Goal: Information Seeking & Learning: Learn about a topic

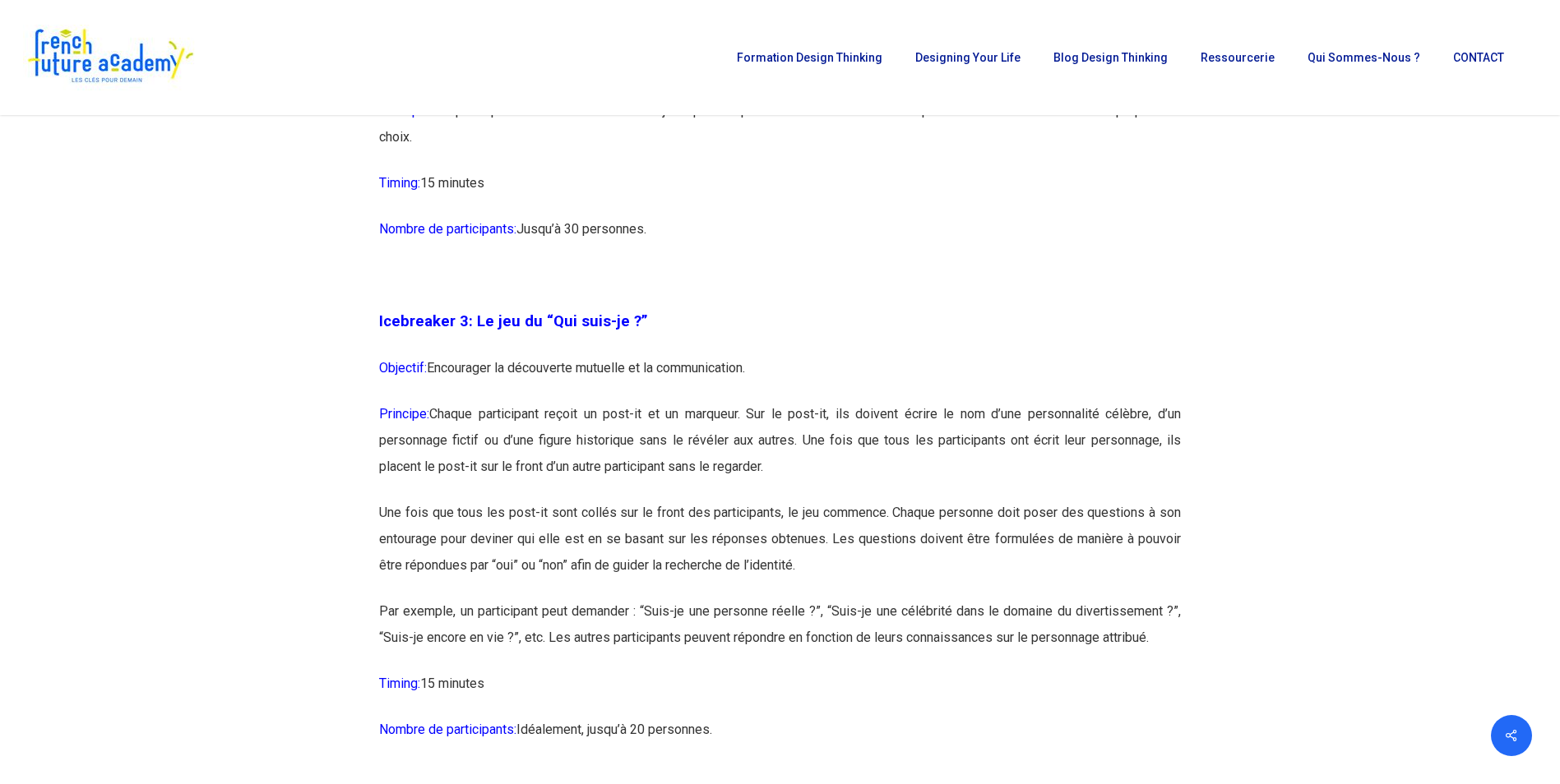
scroll to position [1808, 0]
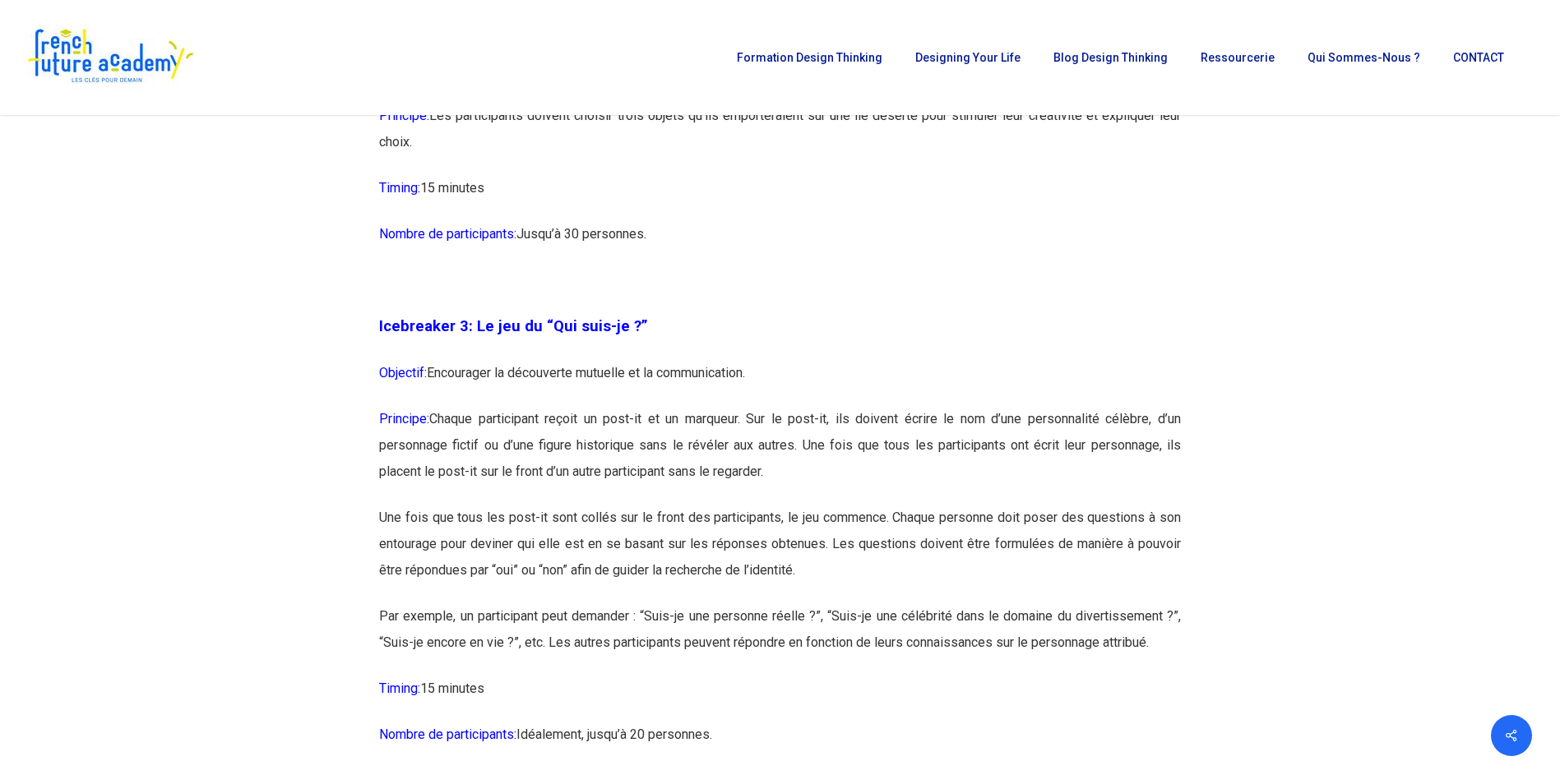
drag, startPoint x: 735, startPoint y: 729, endPoint x: 381, endPoint y: 339, distance: 526.7
copy div "Loremipsum 7: Do sit am “Con adip-el ?” Seddoeiu: Temporinci ut laboreetdo magn…"
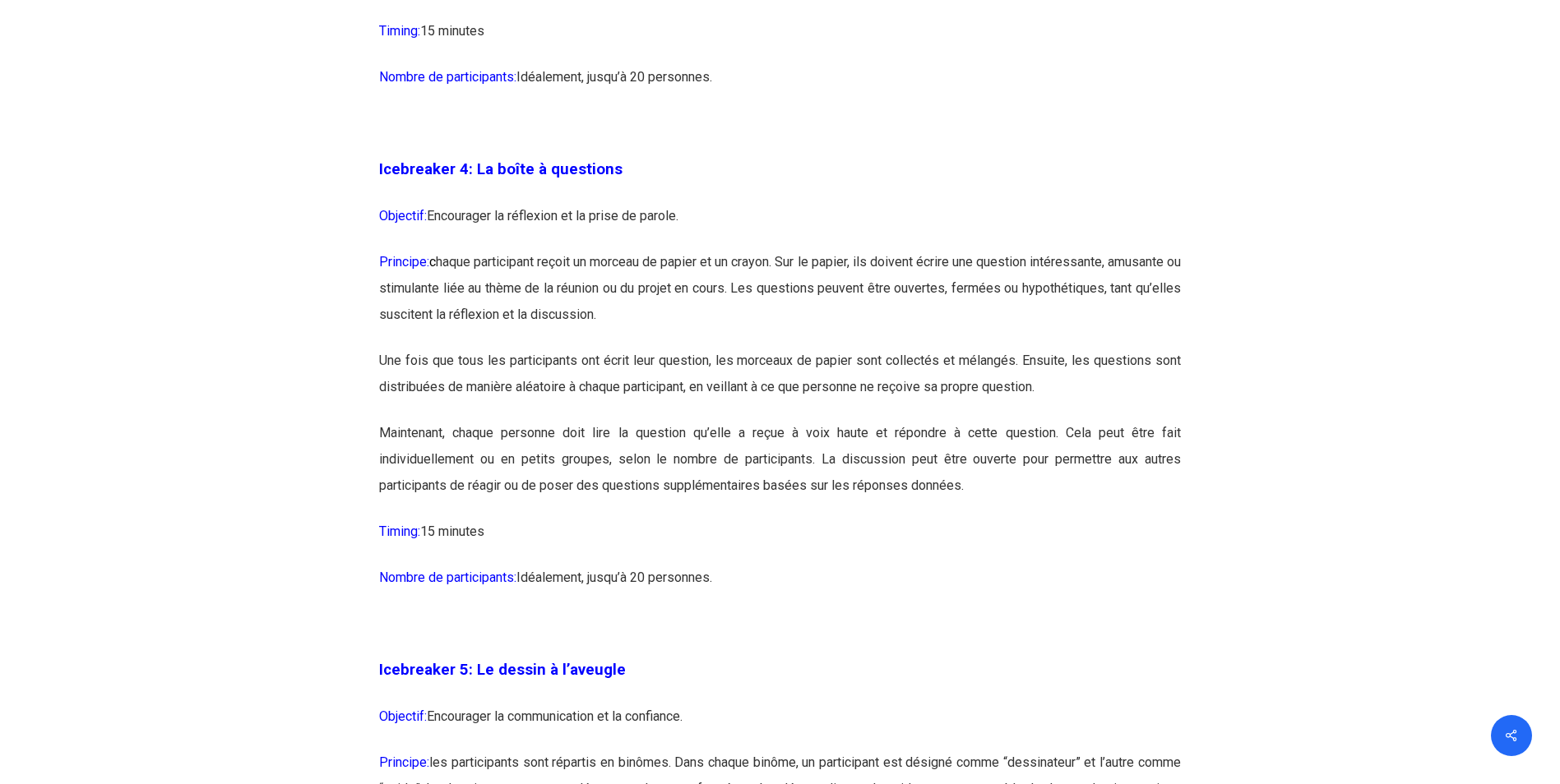
scroll to position [2549, 0]
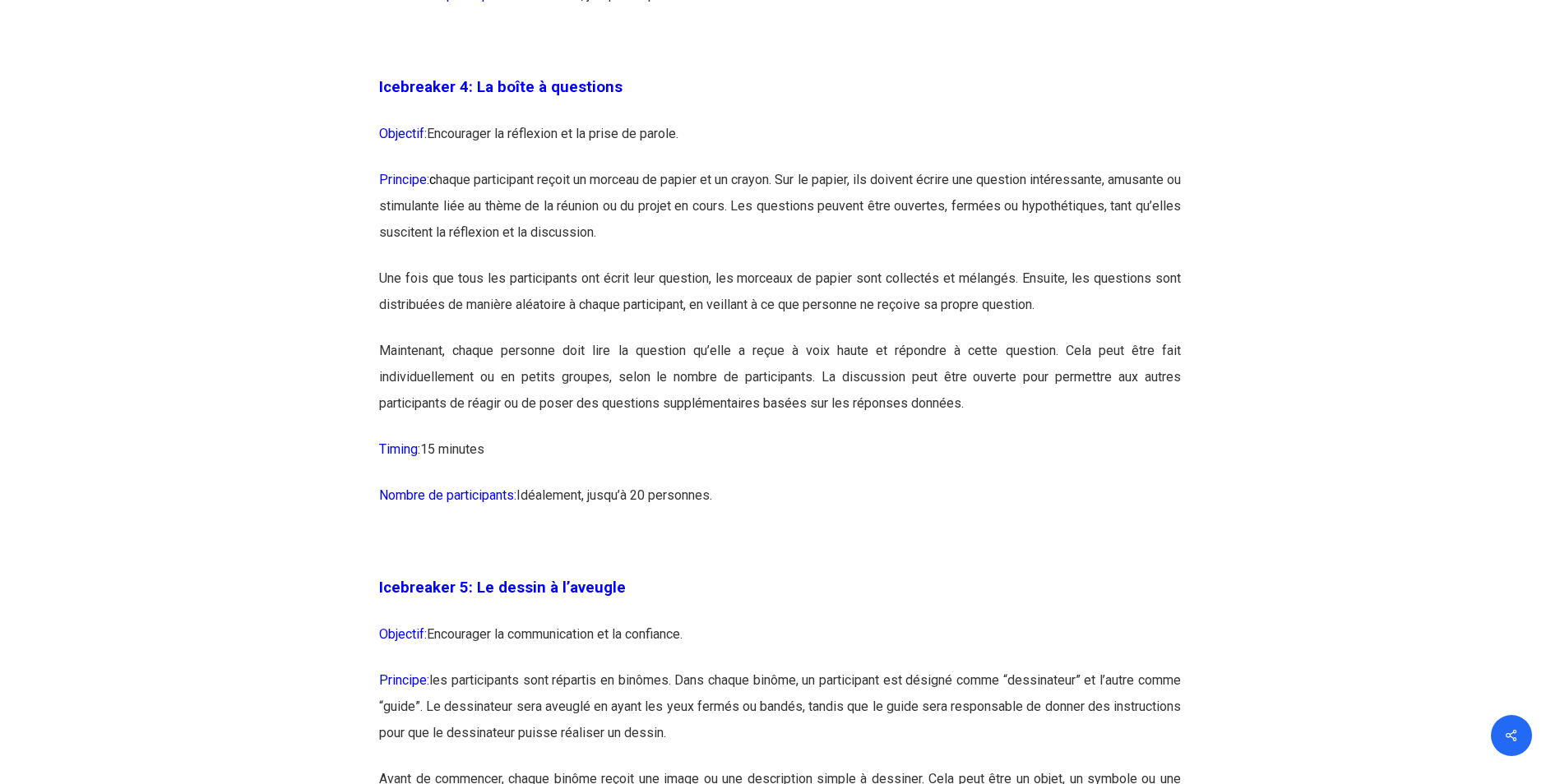
drag, startPoint x: 734, startPoint y: 495, endPoint x: 381, endPoint y: 97, distance: 532.0
copy div "Loremipsum 1: Do sitam c adipiscin Elitsedd: Eiusmodtem in utlaboree do ma aliq…"
click at [1175, 477] on p "Timing: 15 minutes" at bounding box center [780, 459] width 802 height 46
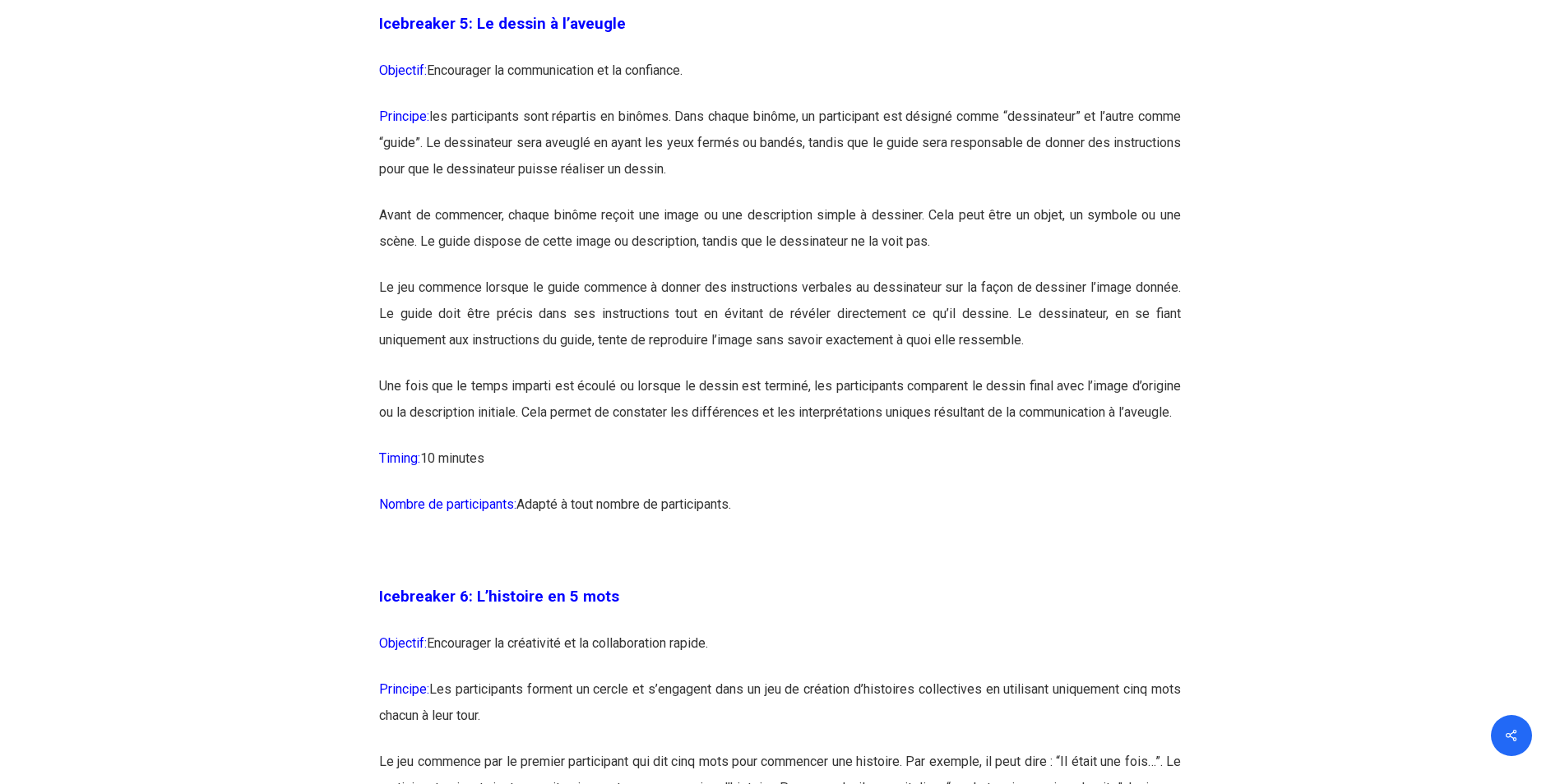
scroll to position [3105, 0]
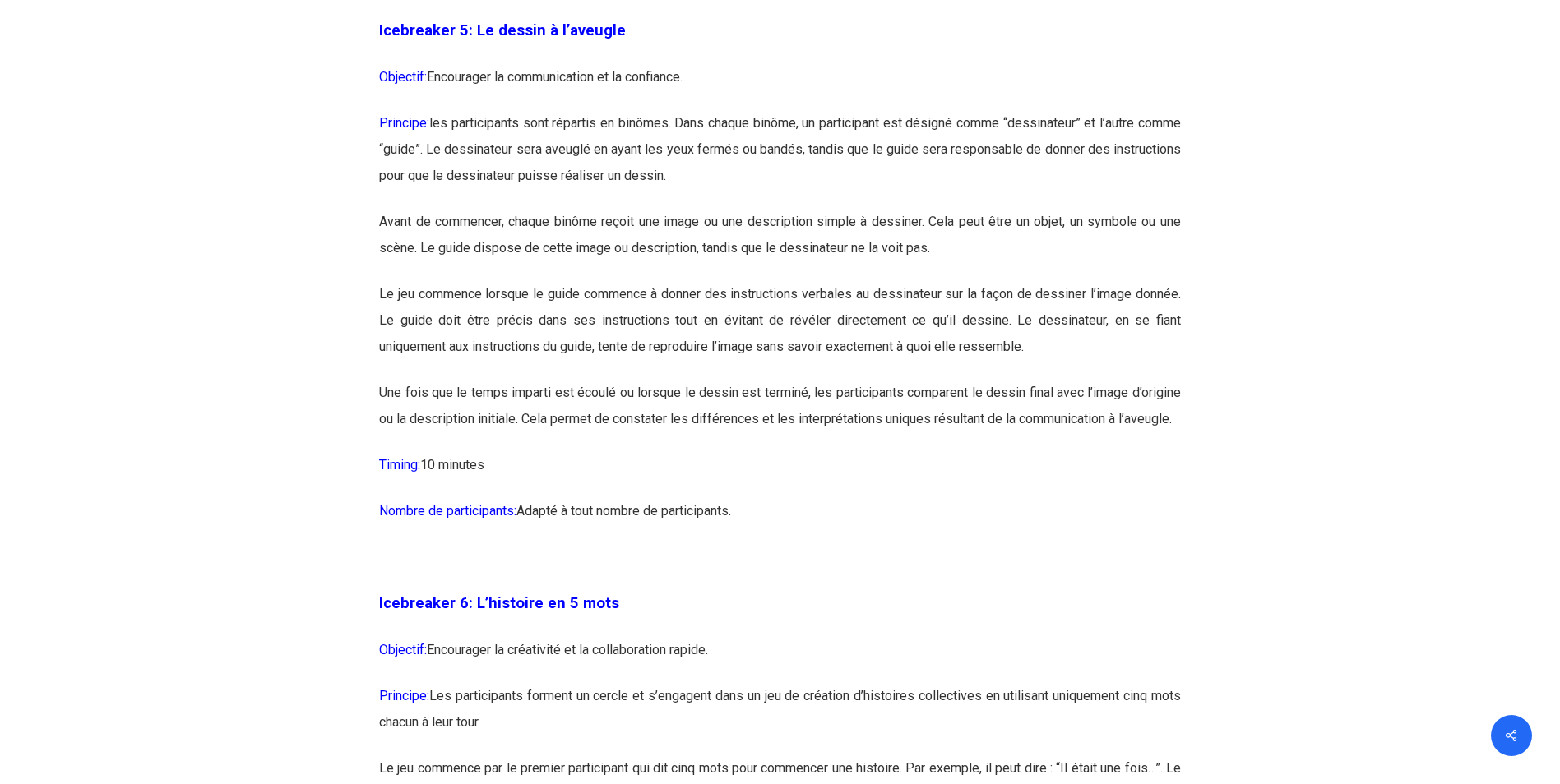
drag, startPoint x: 757, startPoint y: 517, endPoint x: 381, endPoint y: 16, distance: 626.4
copy div "Loremipsum 6: Do sitame c a’elitsed Doeiusmo: Temporinci ut laboreetdolor ma al…"
click at [1126, 591] on p at bounding box center [780, 567] width 802 height 46
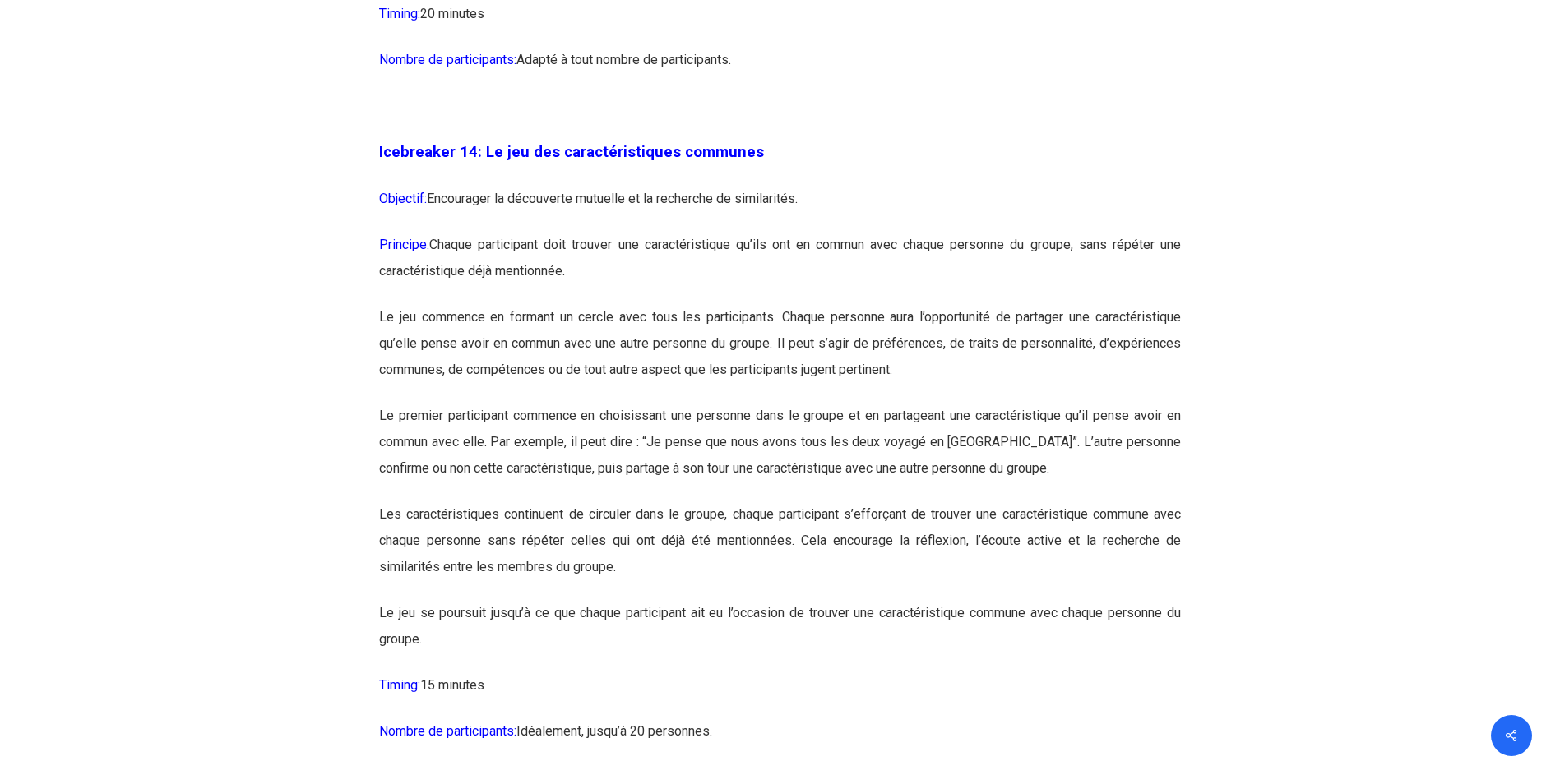
scroll to position [7873, 0]
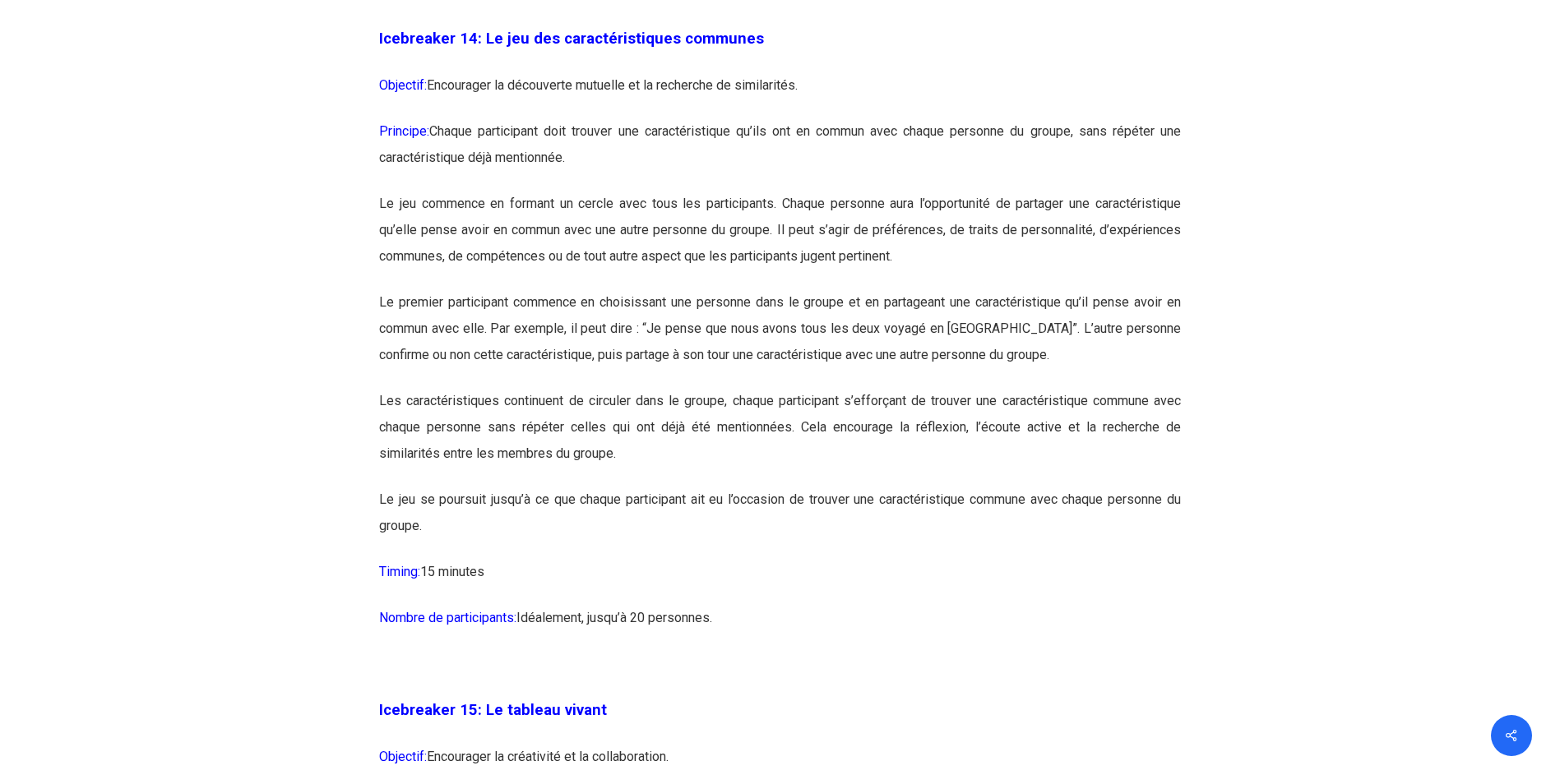
drag, startPoint x: 725, startPoint y: 666, endPoint x: 378, endPoint y: 100, distance: 663.9
copy div "Loremipsum 18: Do sit ame consecteturadipi elitsedd Eiusmodt: Incididunt ut lab…"
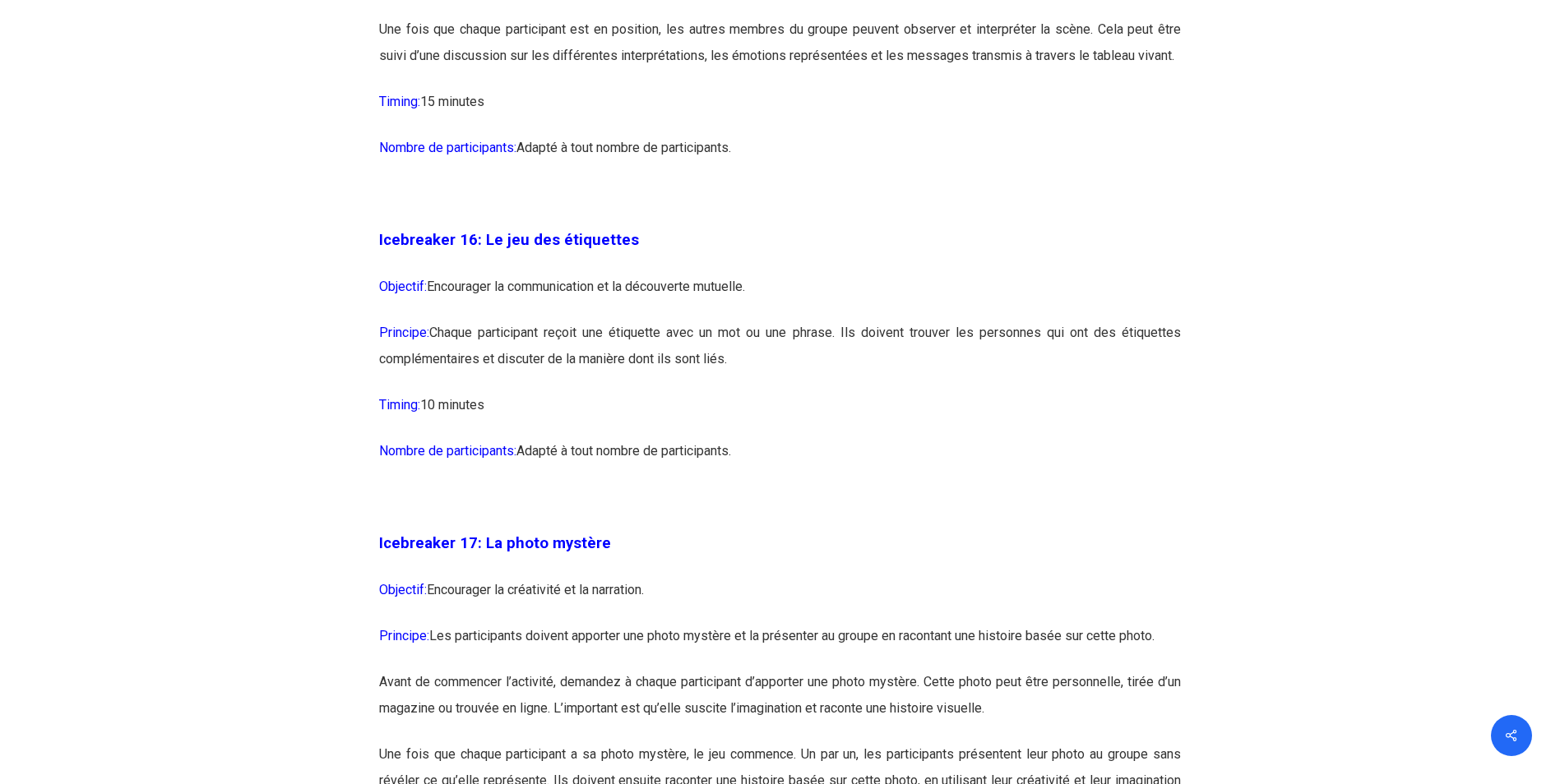
scroll to position [8942, 0]
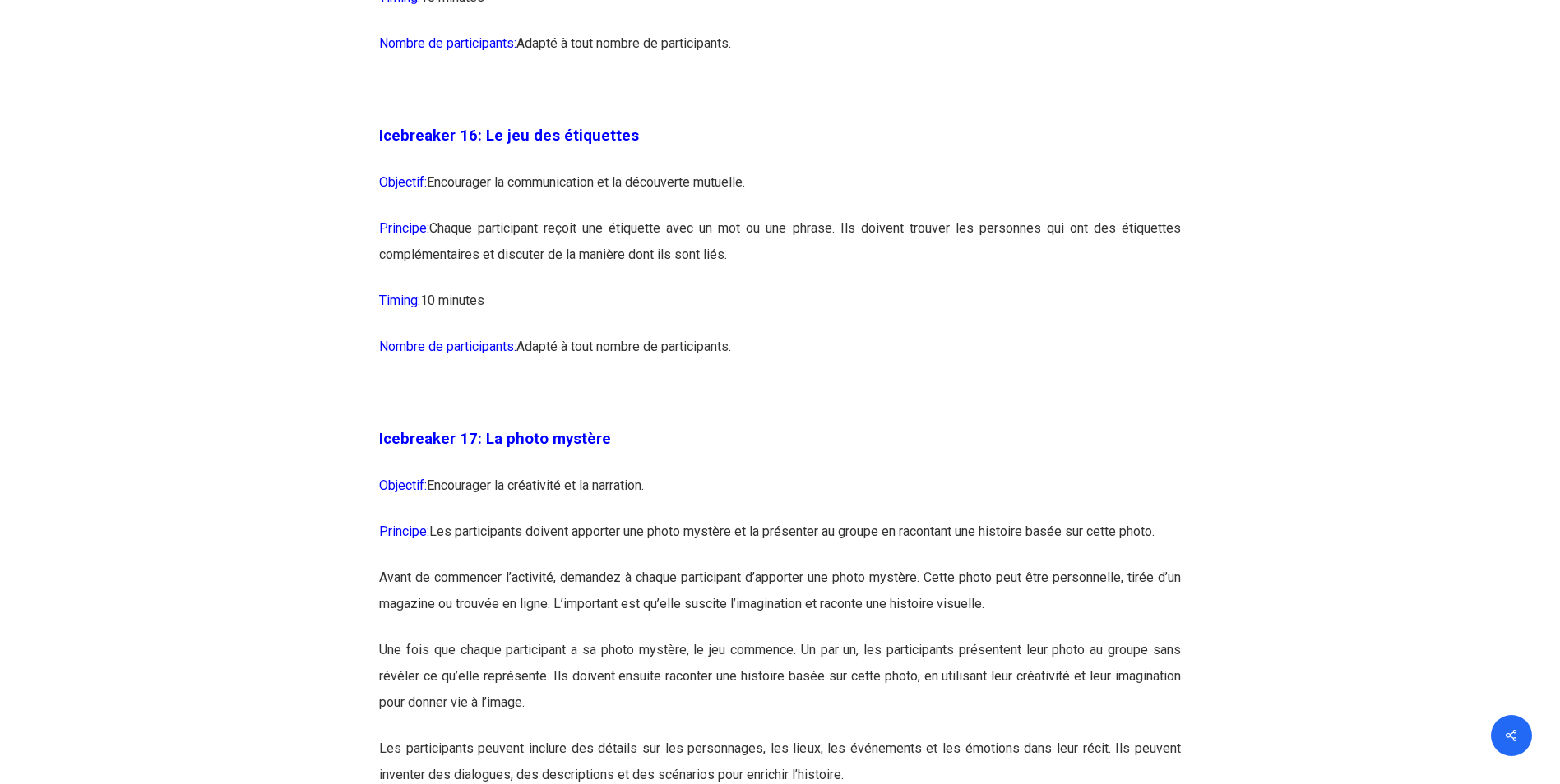
drag, startPoint x: 760, startPoint y: 399, endPoint x: 374, endPoint y: 200, distance: 434.3
click at [374, 200] on div "Icebreaker 1: Nommez votre super-pouvoir ! Objectif: Encourager l’expression in…" at bounding box center [780, 337] width 822 height 15590
copy div "Icebreaker 16: Le jeu des étiquettes Objectif: Encourager la communication et l…"
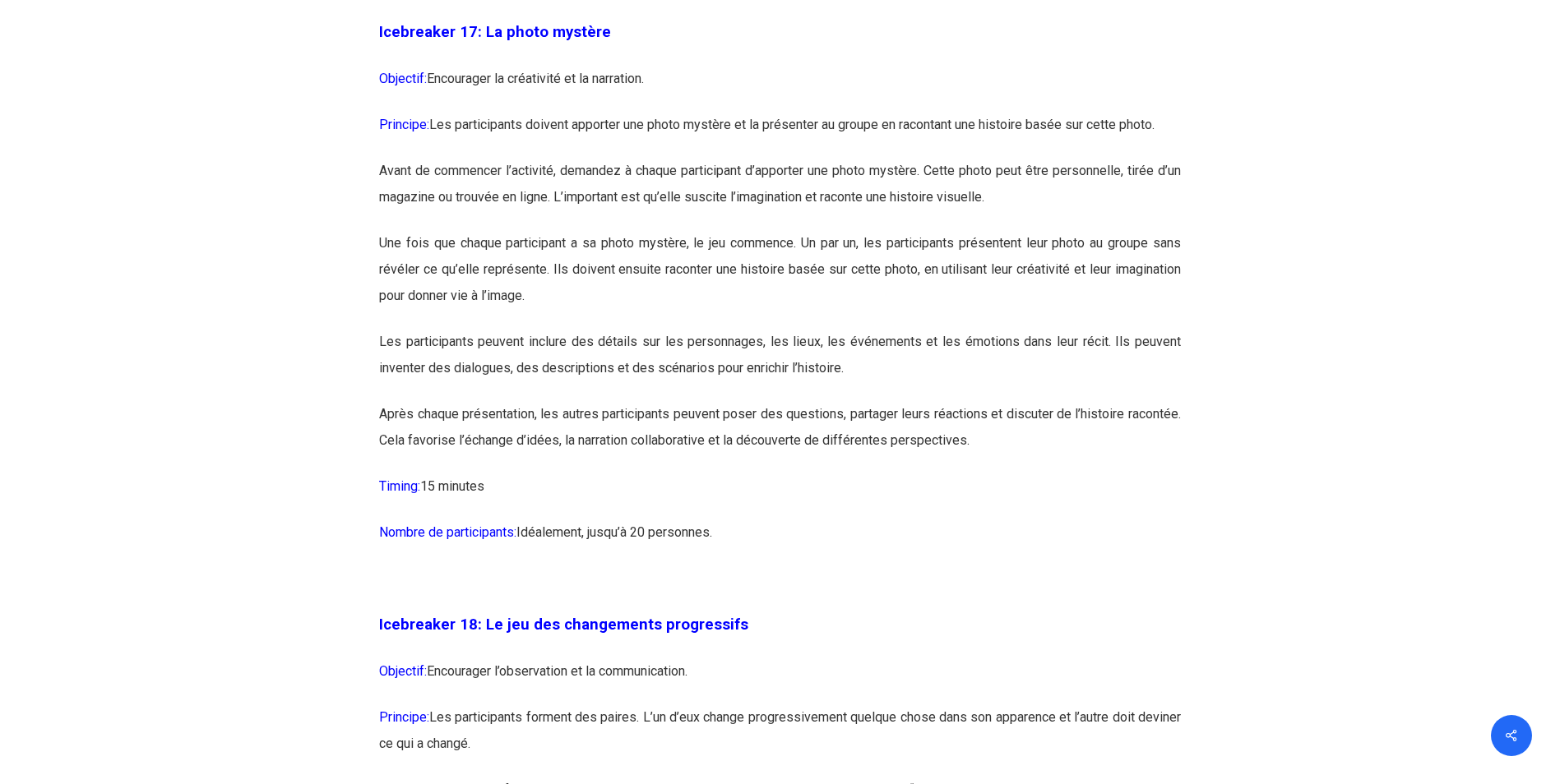
scroll to position [9353, 0]
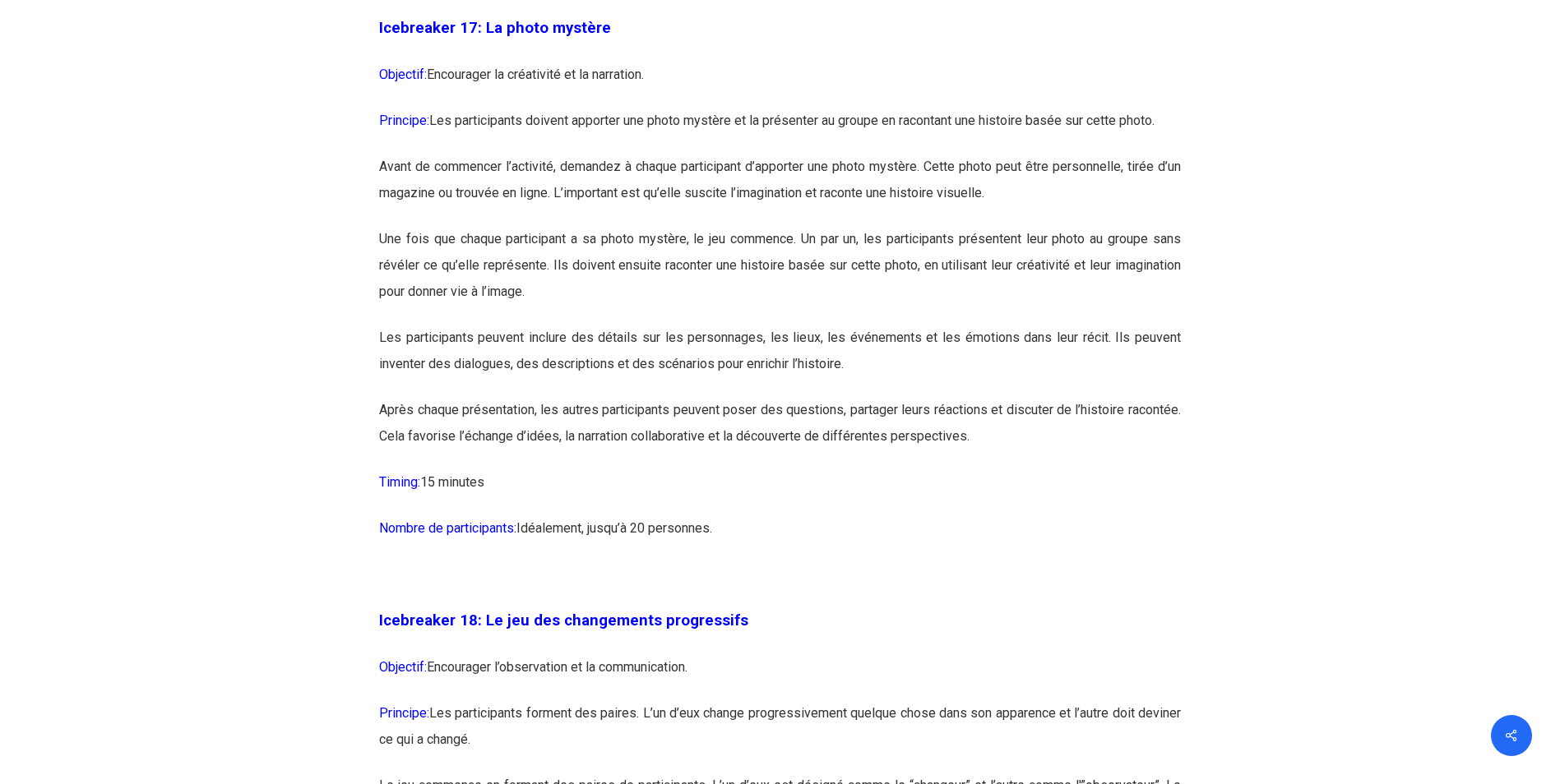
drag, startPoint x: 735, startPoint y: 587, endPoint x: 379, endPoint y: 80, distance: 619.5
copy div "Loremipsum 17: Do sitam consect Adipisci: Elitseddoe te incididunt ut la etdolo…"
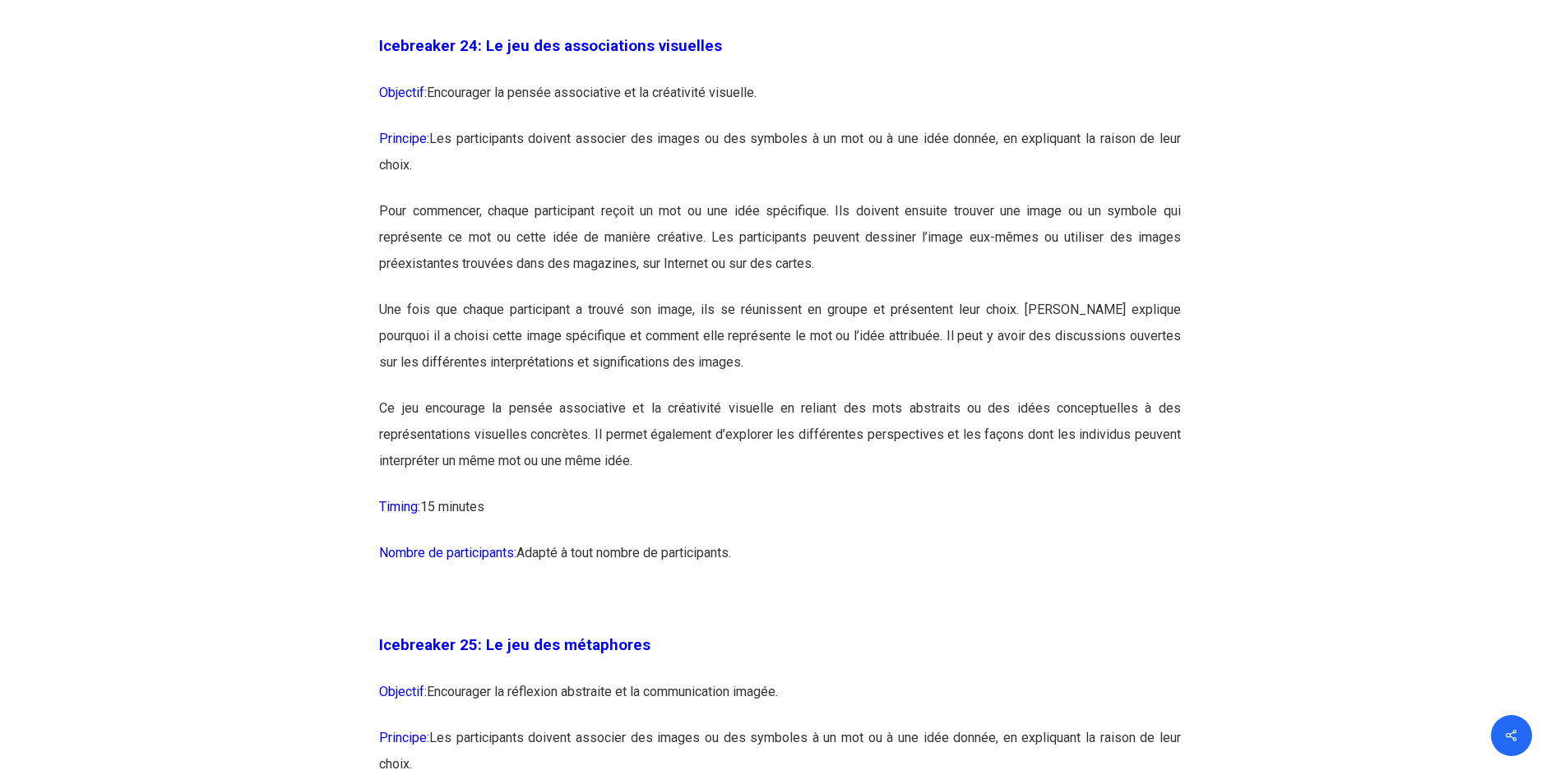
scroll to position [13299, 0]
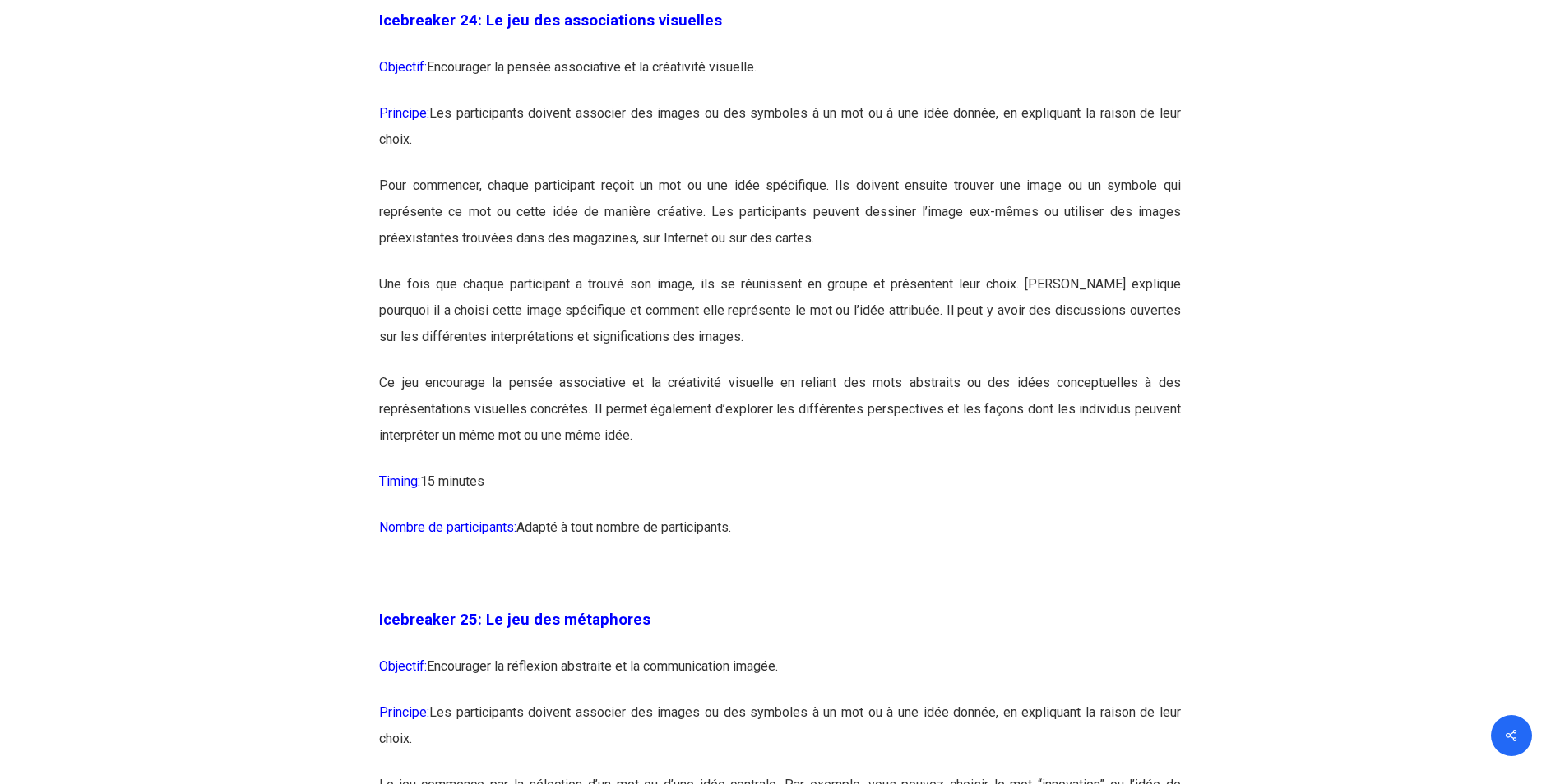
drag, startPoint x: 774, startPoint y: 609, endPoint x: 375, endPoint y: 93, distance: 652.3
copy div "Loremipsum 71: Do sit ame consectetura elitseddo Eiusmodt: Incididunt ut labore…"
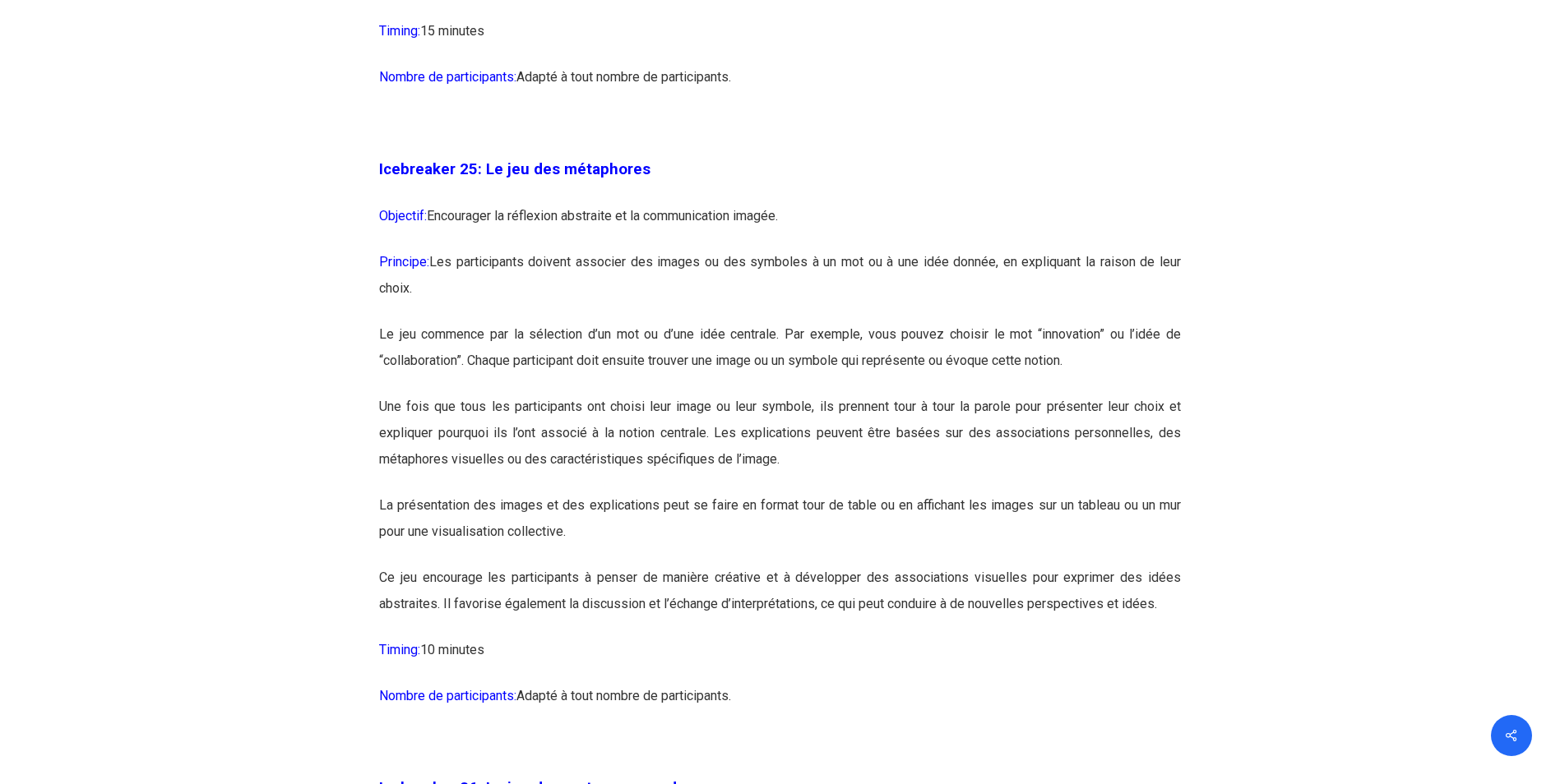
scroll to position [13875, 0]
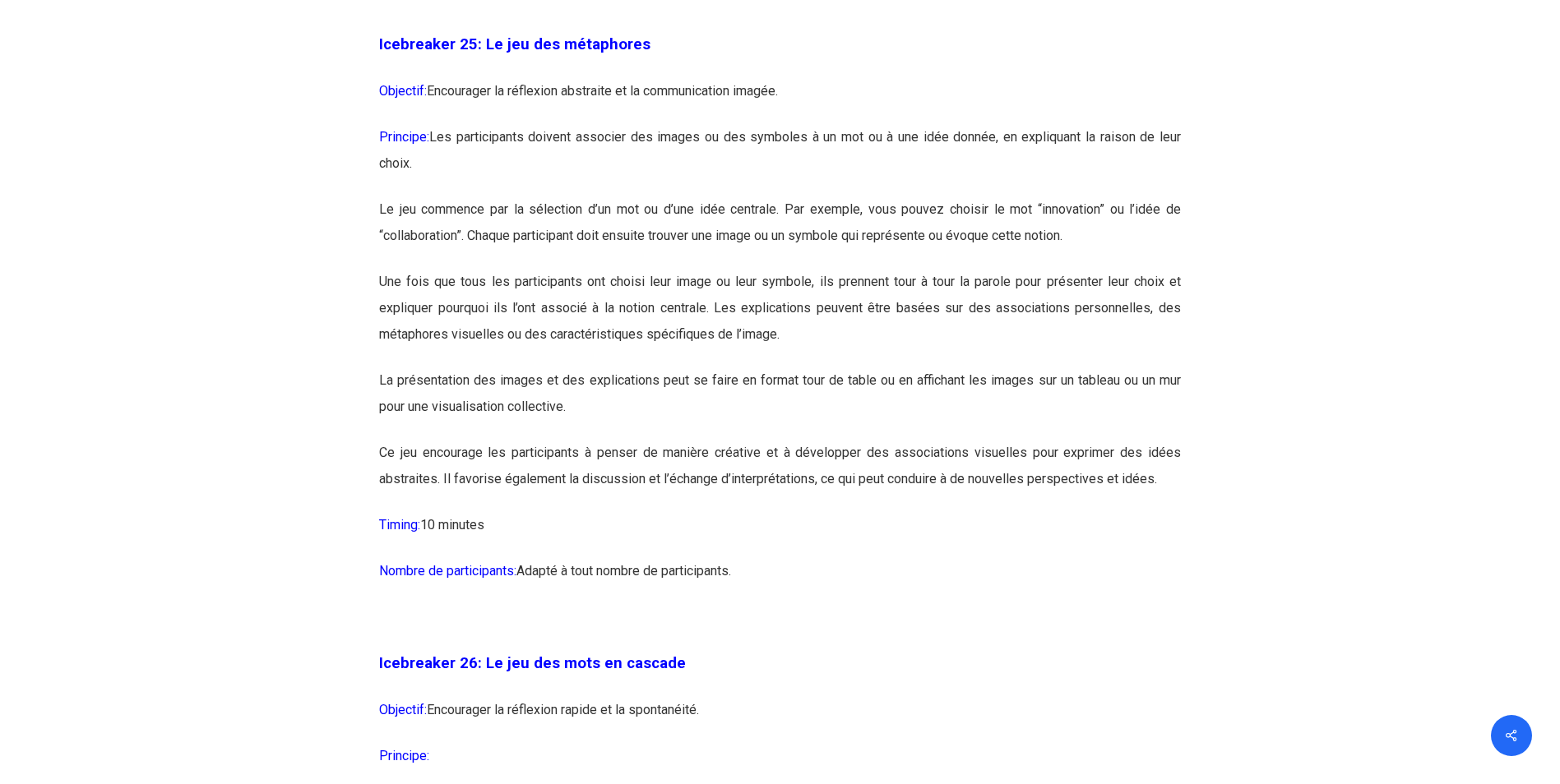
click at [1001, 604] on p "Nombre de participants: Adapté à tout nombre de participants." at bounding box center [780, 580] width 802 height 46
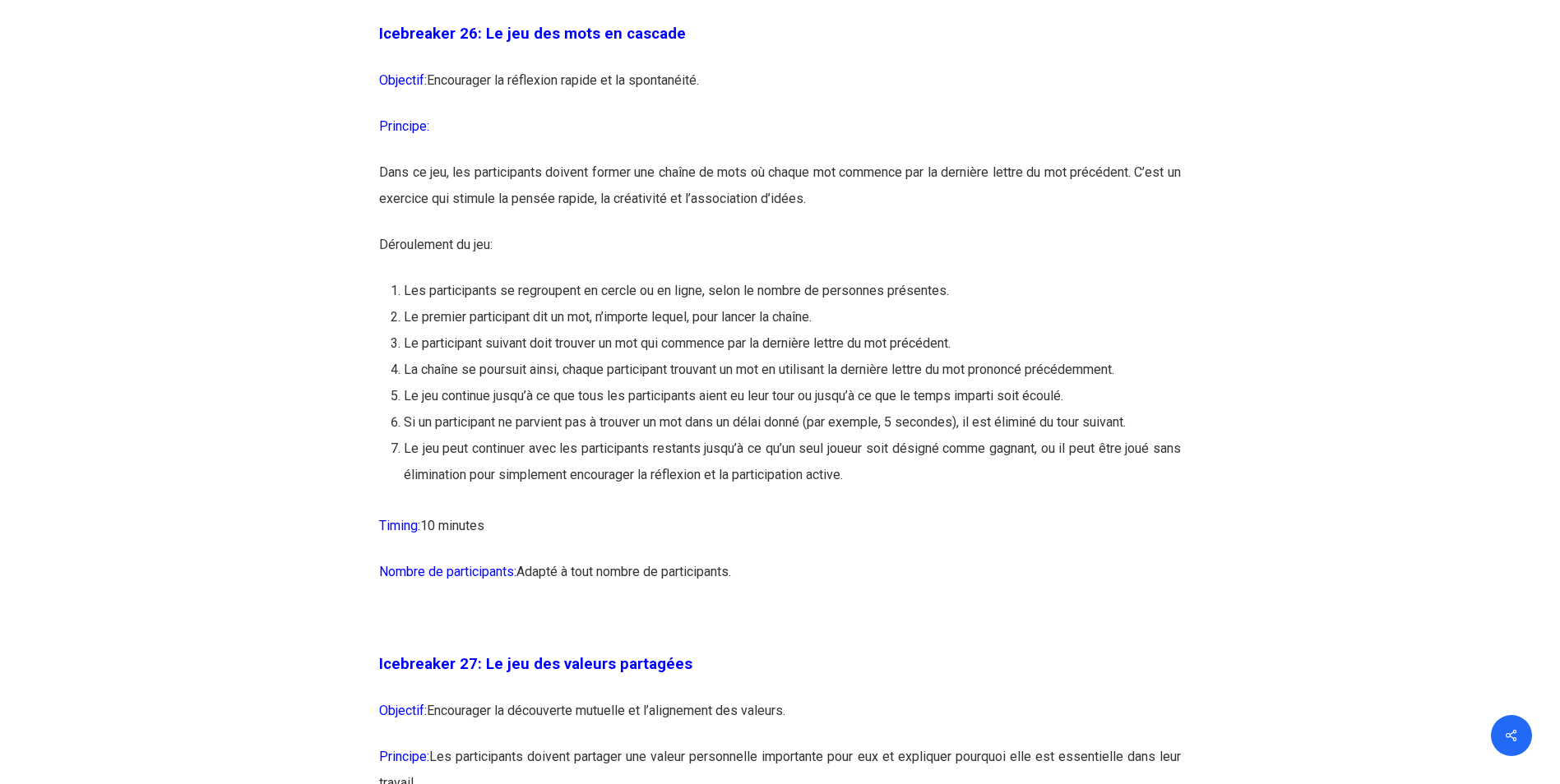
scroll to position [14532, 0]
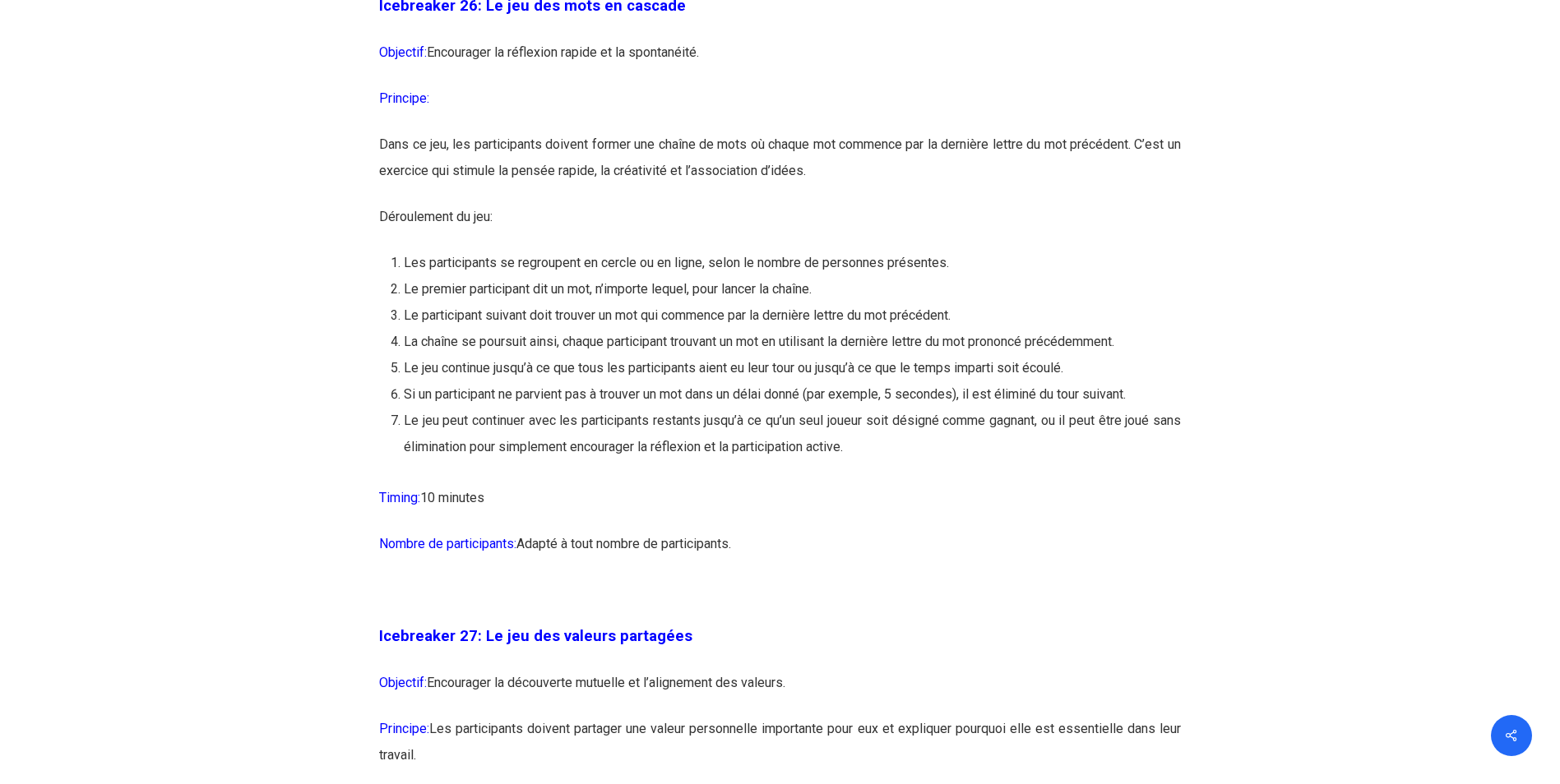
drag, startPoint x: 762, startPoint y: 629, endPoint x: 379, endPoint y: 96, distance: 656.3
copy div "Loremipsum 16: Do sit ame cons ad elitsed Doeiusmo: Temporinci ut laboreetd mag…"
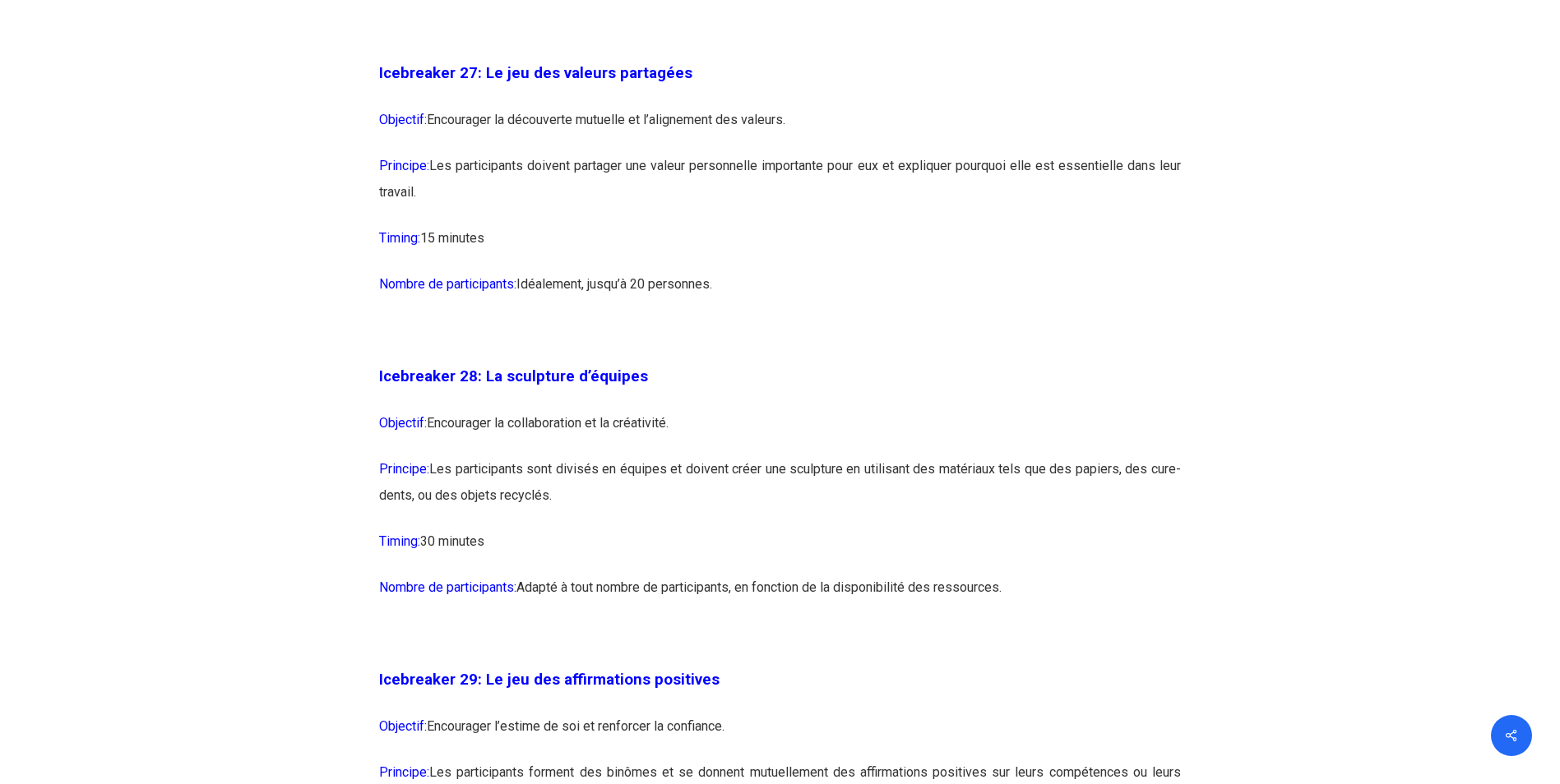
scroll to position [15108, 0]
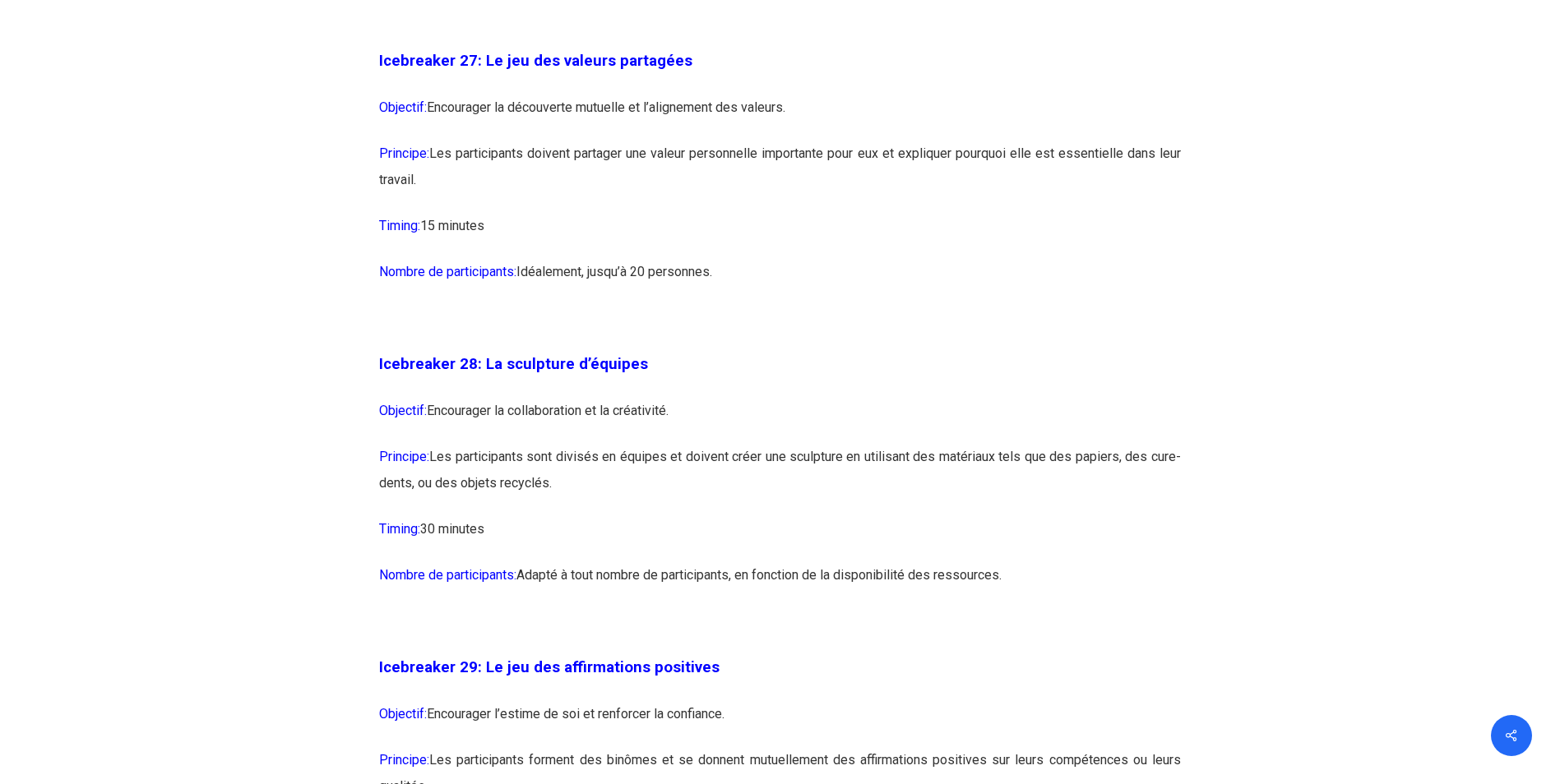
drag, startPoint x: 774, startPoint y: 347, endPoint x: 371, endPoint y: 148, distance: 449.5
click at [808, 305] on p "Nombre de participants: [GEOGRAPHIC_DATA], jusqu’à 20 personnes." at bounding box center [780, 282] width 802 height 46
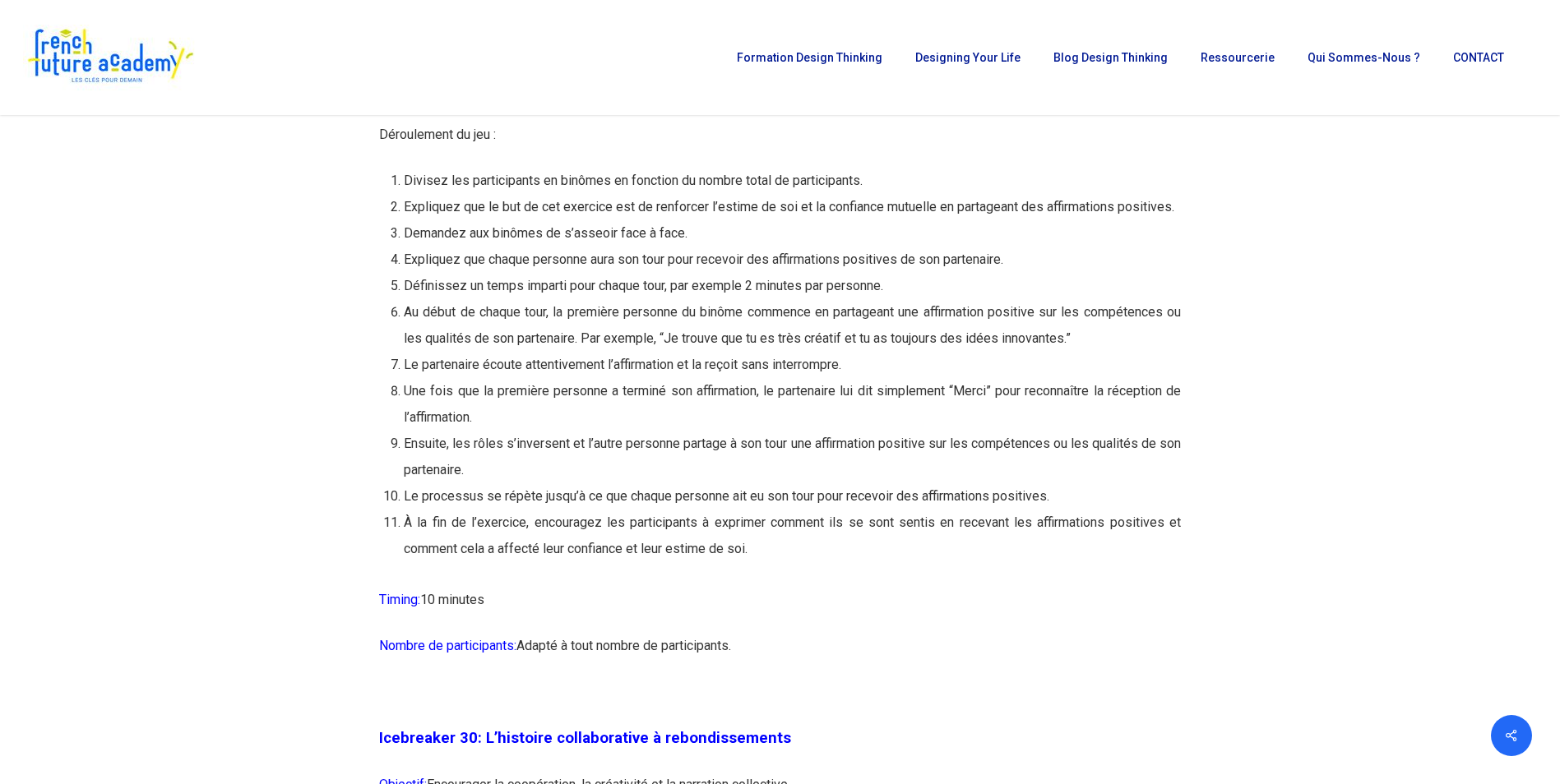
scroll to position [15789, 0]
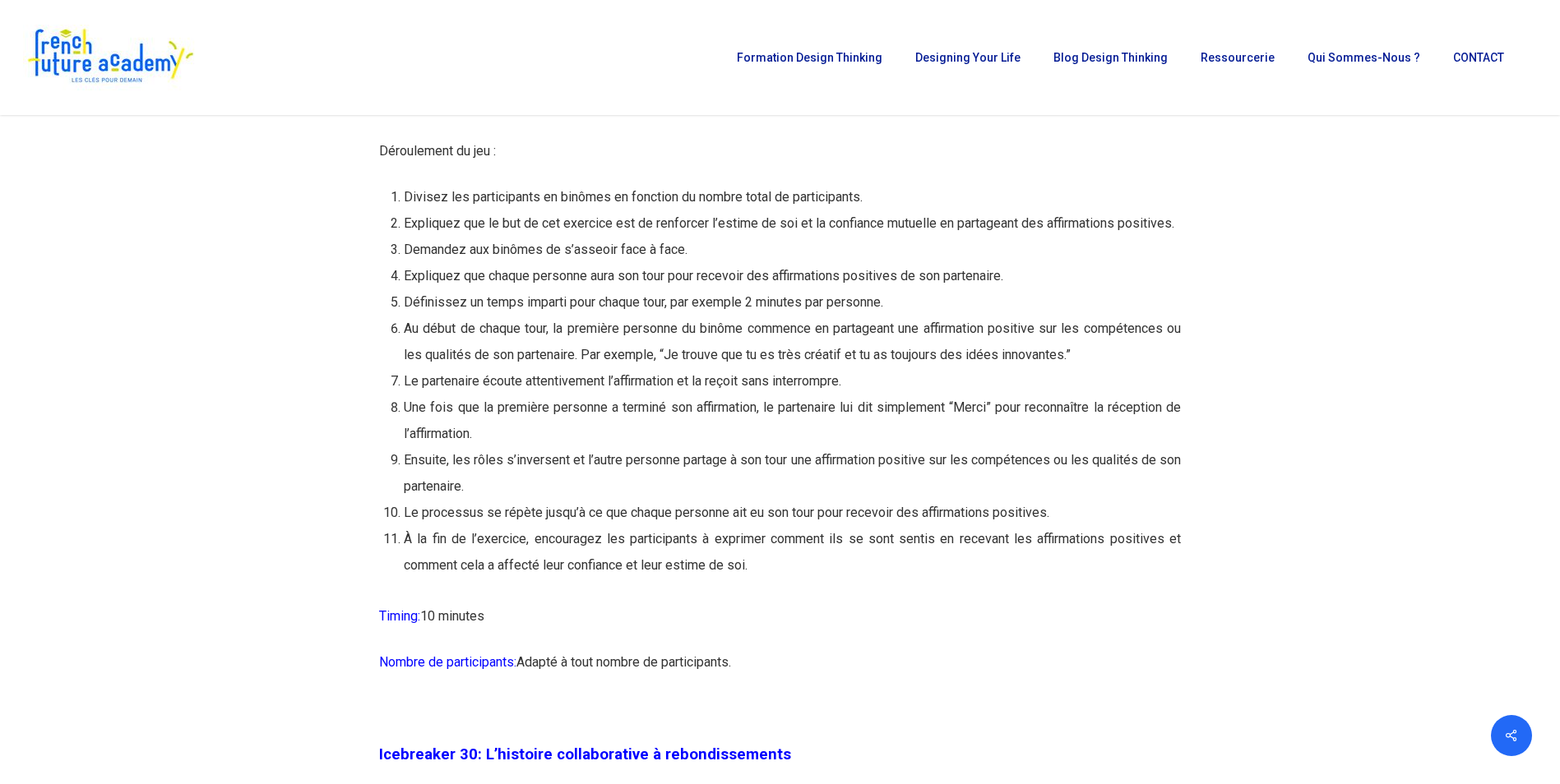
drag, startPoint x: 765, startPoint y: 673, endPoint x: 375, endPoint y: 121, distance: 675.9
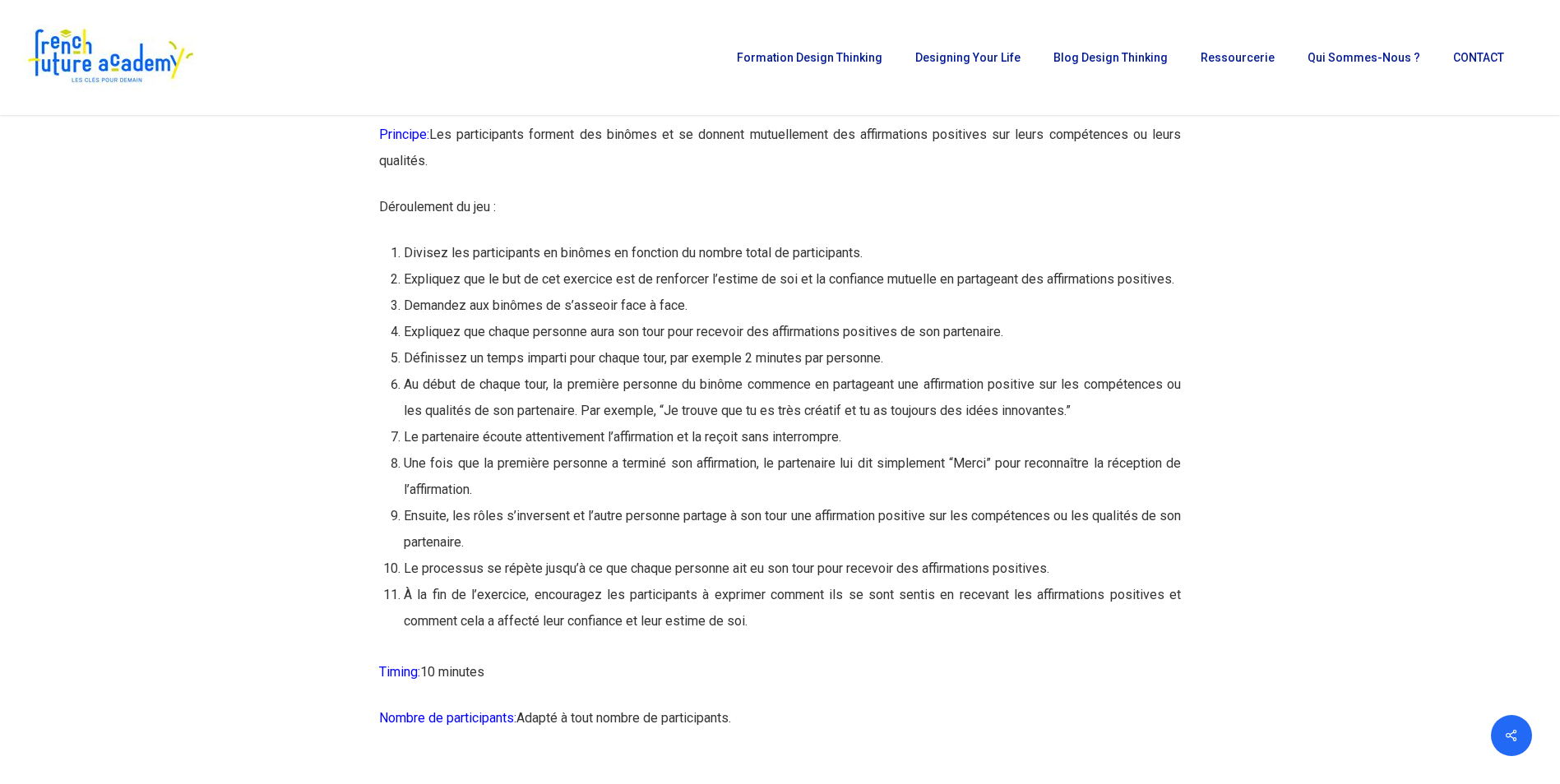
scroll to position [15624, 0]
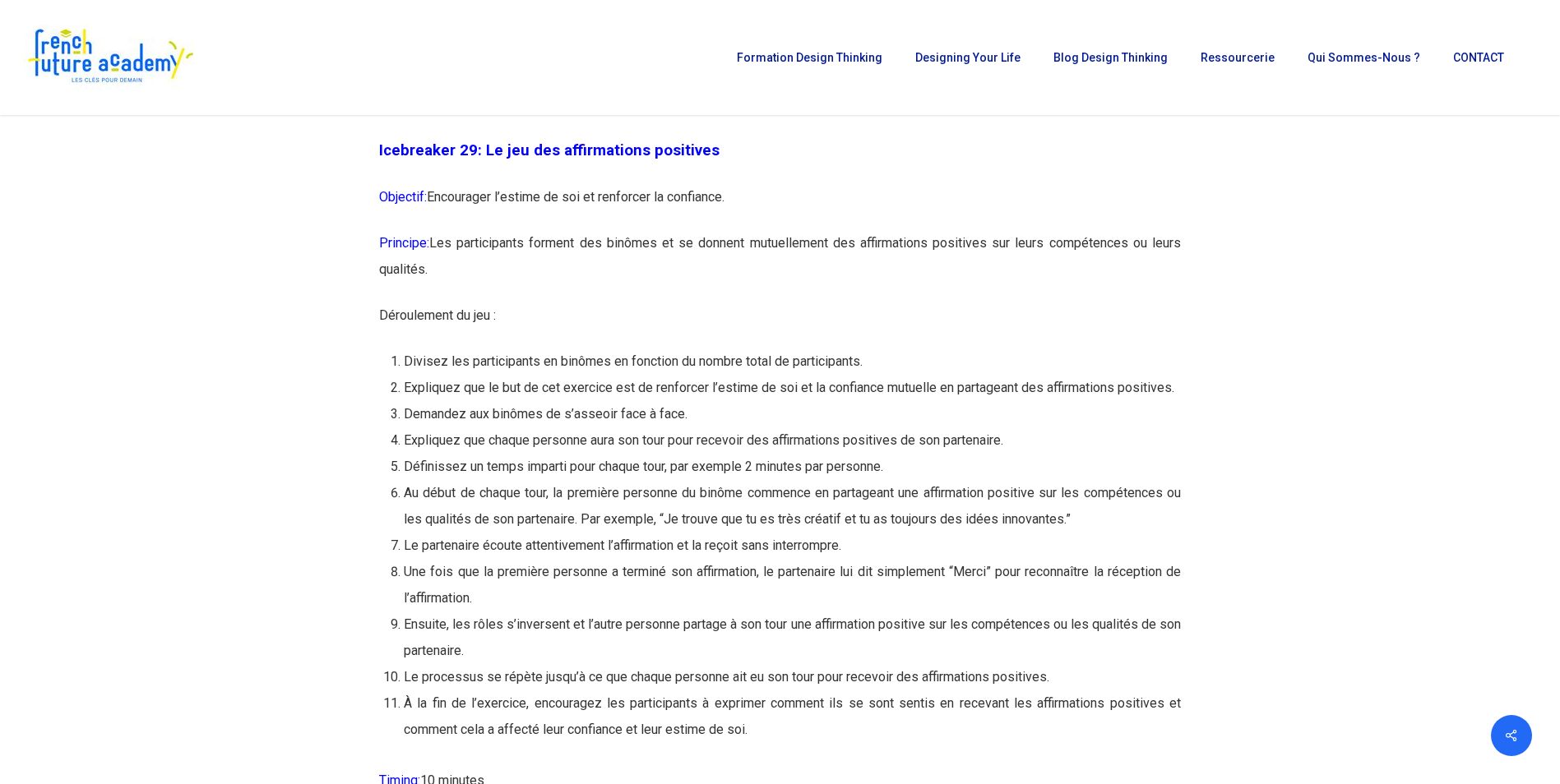
click at [934, 302] on p "Principe: Les participants forment des binômes et se donnent mutuellement des a…" at bounding box center [780, 266] width 802 height 73
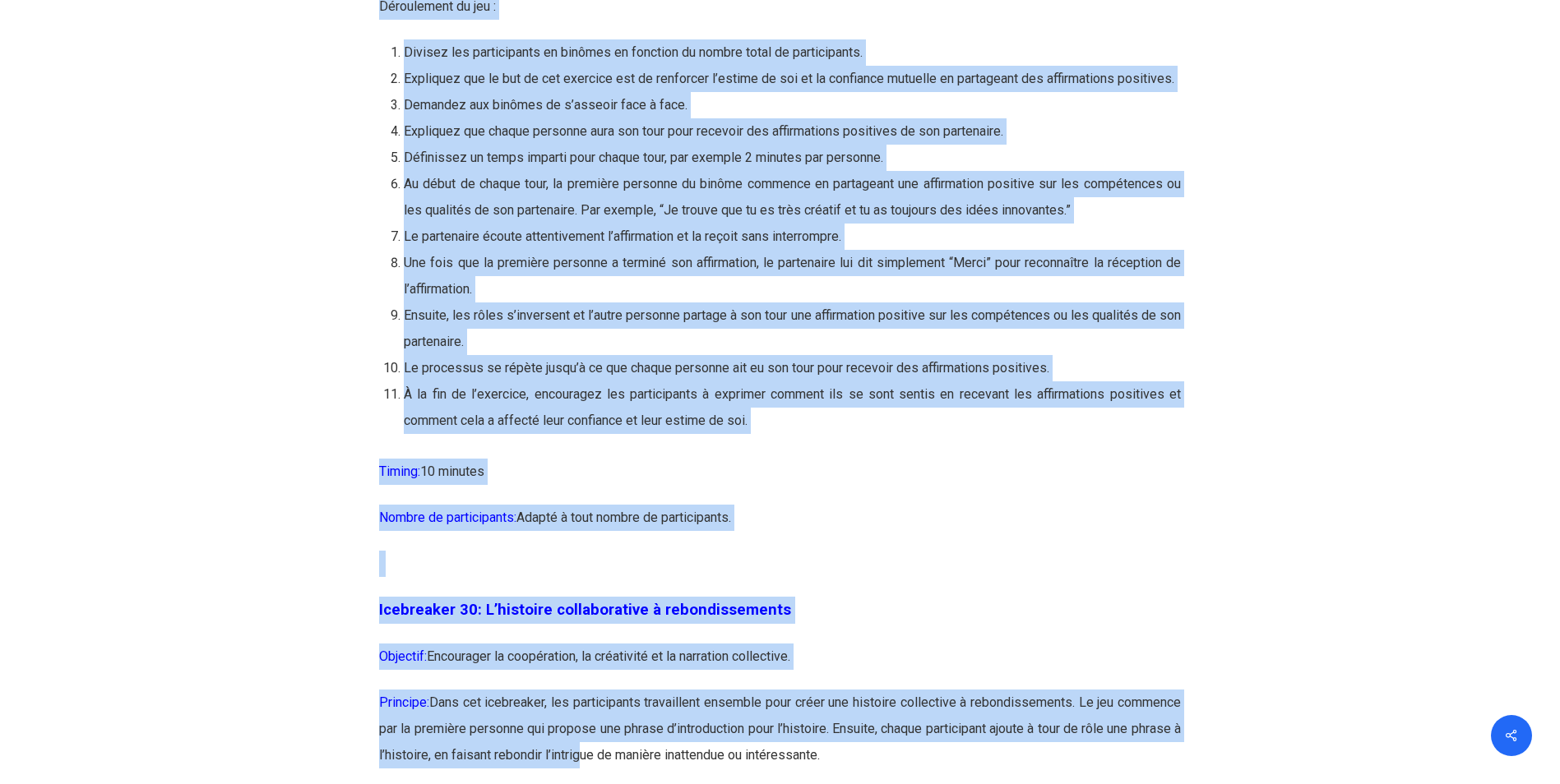
scroll to position [16013, 0]
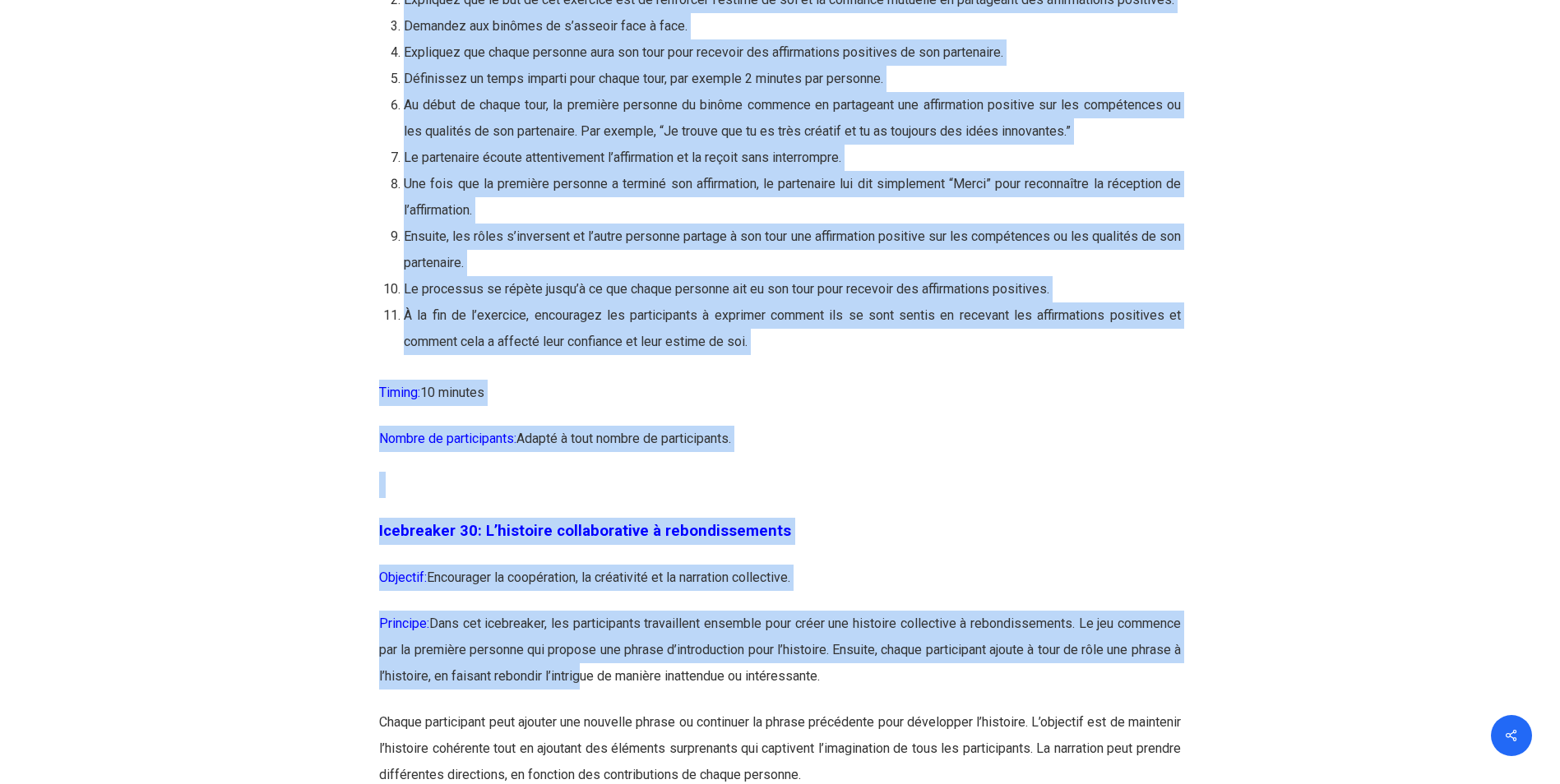
drag, startPoint x: 381, startPoint y: 226, endPoint x: 772, endPoint y: 529, distance: 494.7
copy div "Loremipsum 18: Do sit ame consectetura elitseddo Eiusmodt: Incididunt u’labore …"
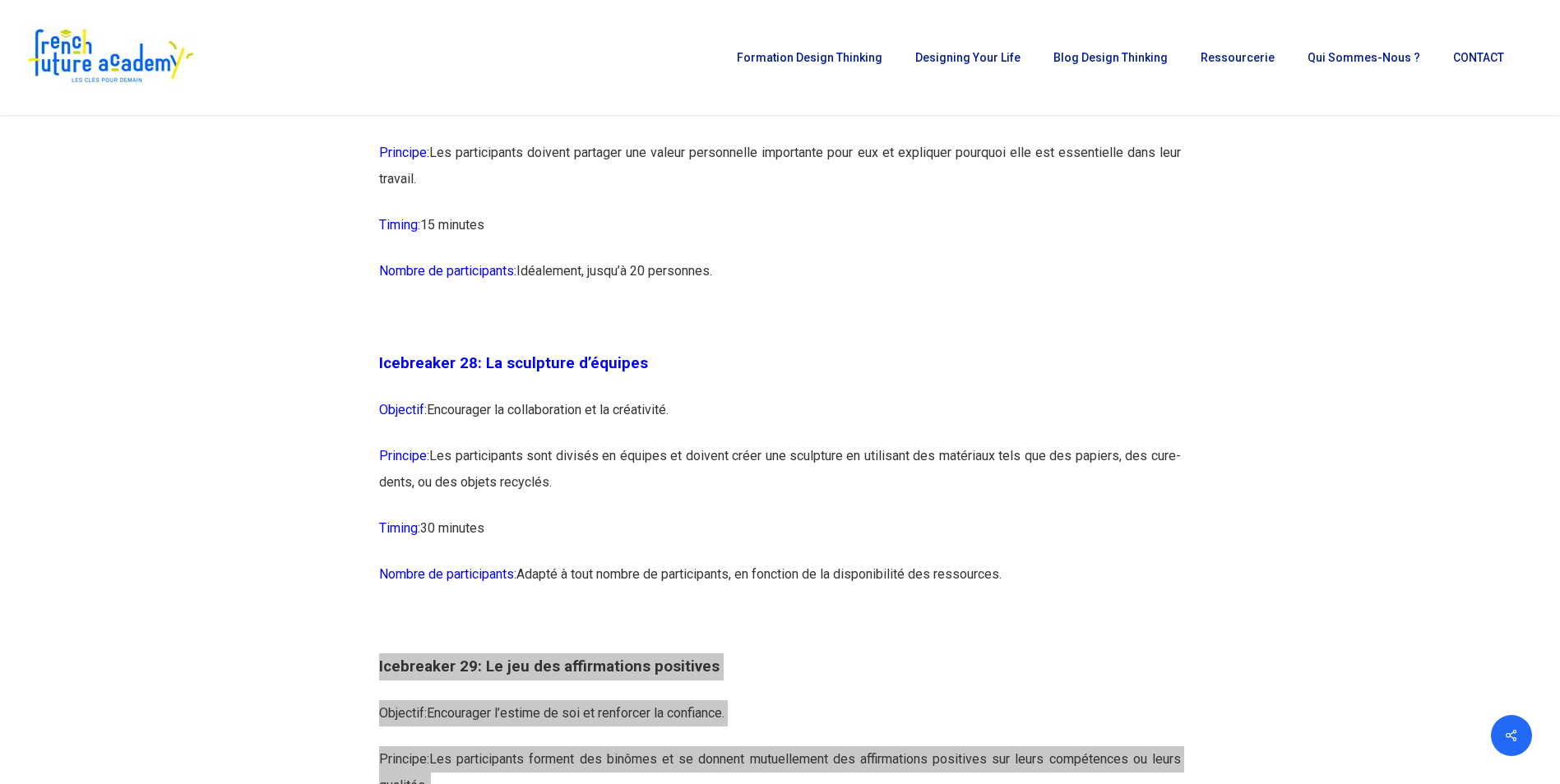
scroll to position [14451, 0]
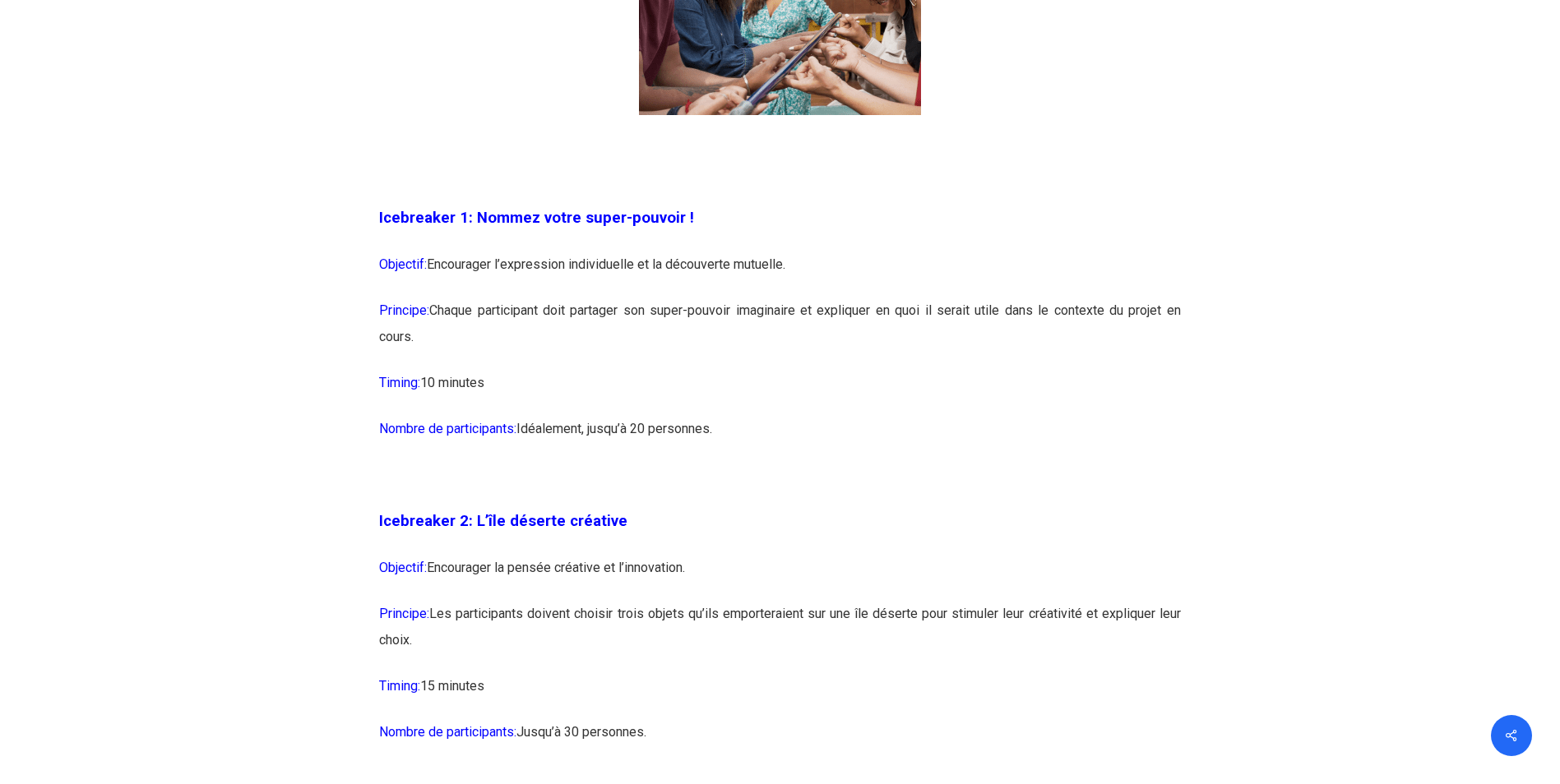
scroll to position [1315, 0]
